Goal: Find contact information: Find contact information

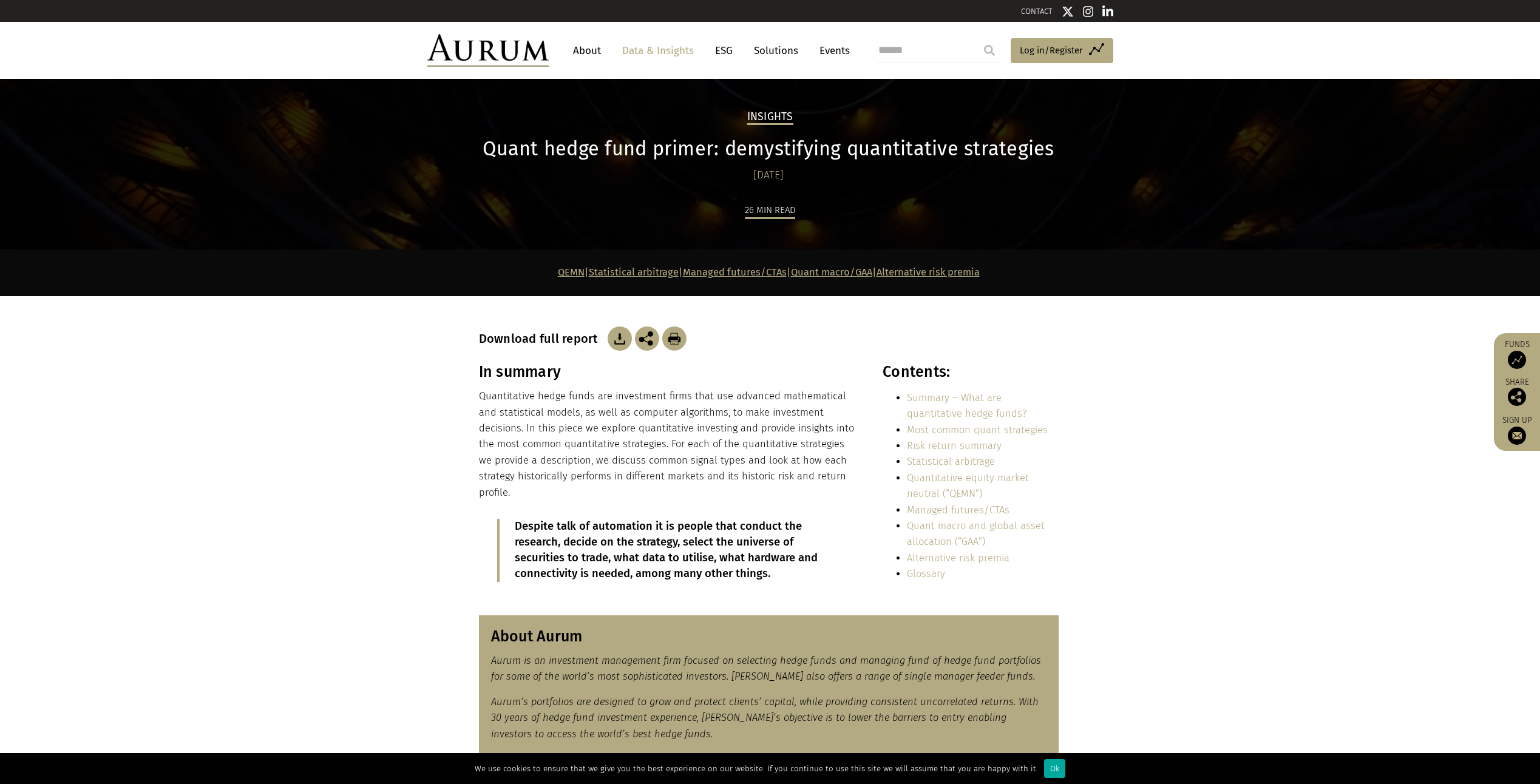
click at [584, 50] on link "About" at bounding box center [587, 51] width 40 height 22
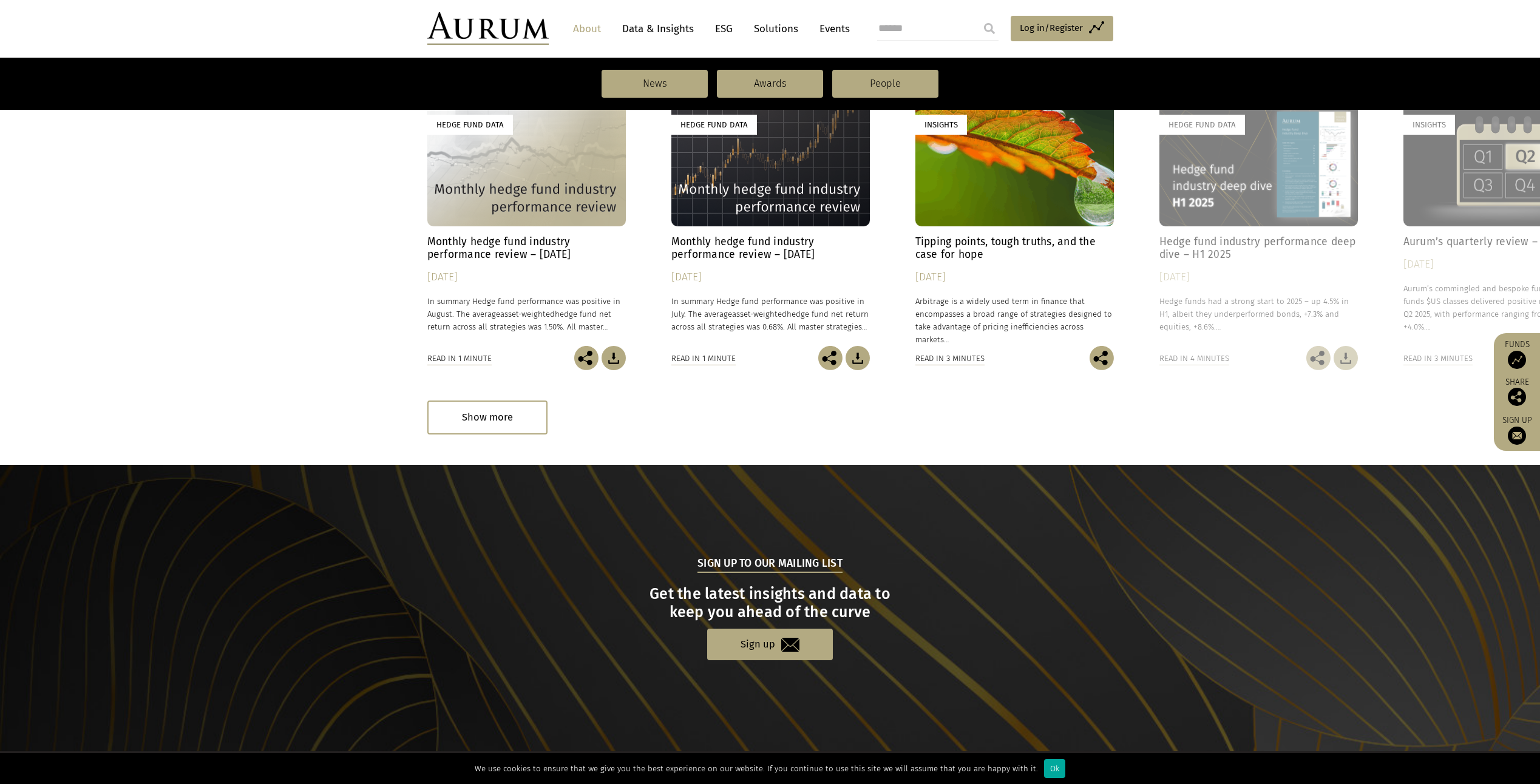
scroll to position [1027, 0]
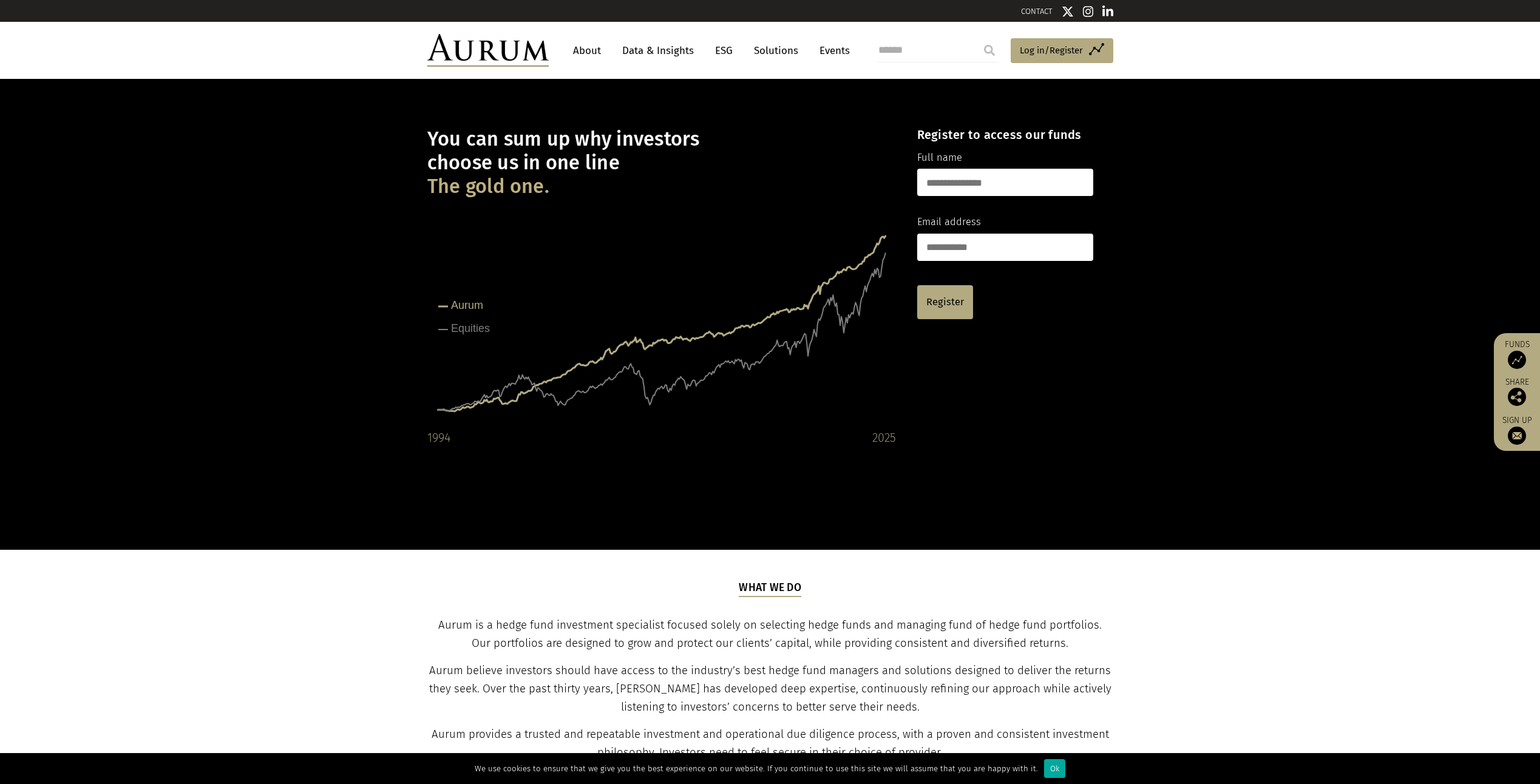
click at [1049, 13] on link "CONTACT" at bounding box center [1036, 11] width 31 height 9
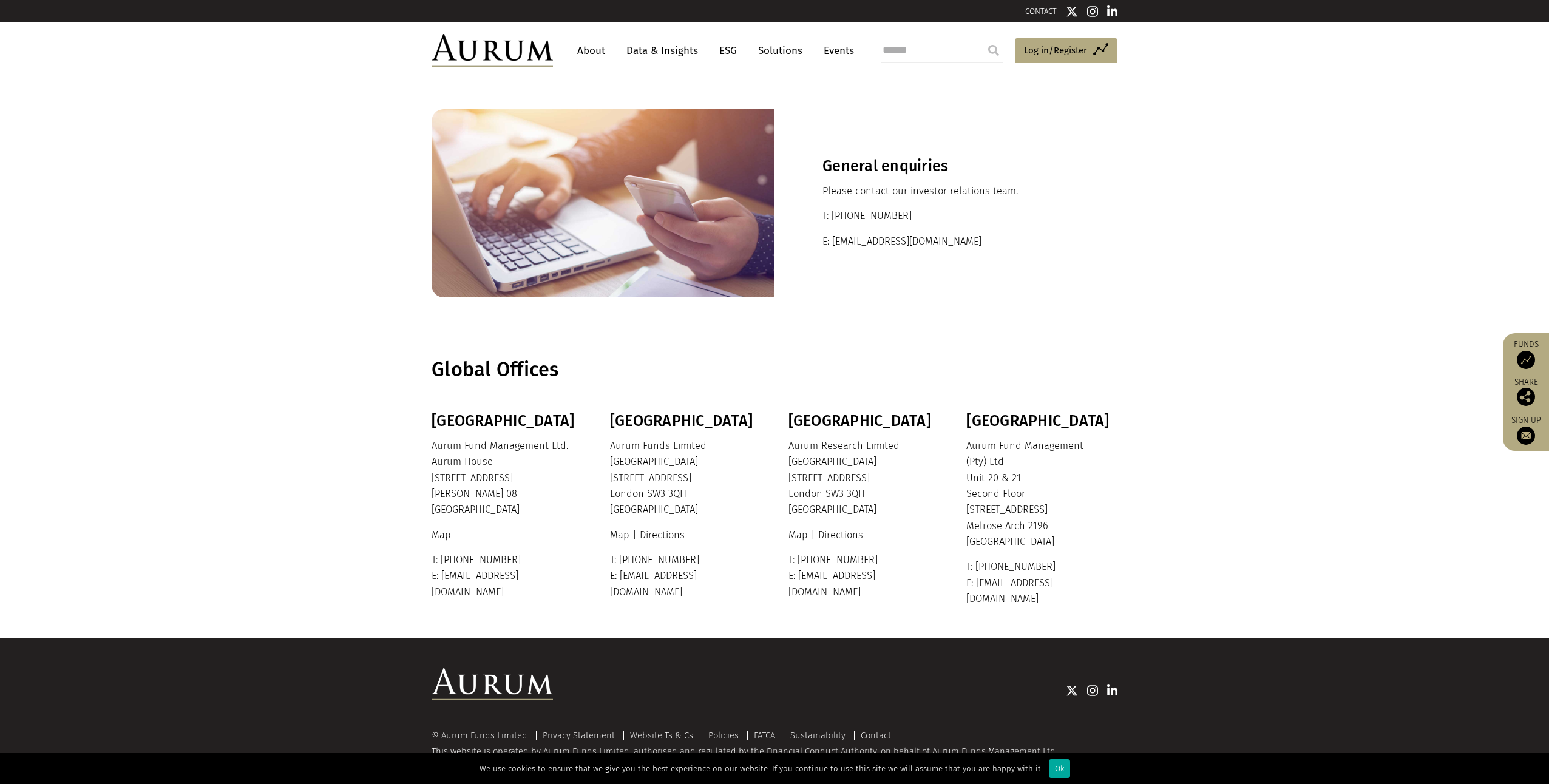
drag, startPoint x: 619, startPoint y: 454, endPoint x: 722, endPoint y: 557, distance: 145.7
click at [722, 557] on div "London Aurum Funds Limited Ixworth House 37 Ixworth Place London SW3 3QH United…" at bounding box center [684, 506] width 148 height 188
drag, startPoint x: 722, startPoint y: 557, endPoint x: 725, endPoint y: 579, distance: 22.2
click at [725, 579] on p "T: +44 20 7589 1130 E: ir@aurumfunds.com" at bounding box center [684, 576] width 148 height 48
